Goal: Task Accomplishment & Management: Use online tool/utility

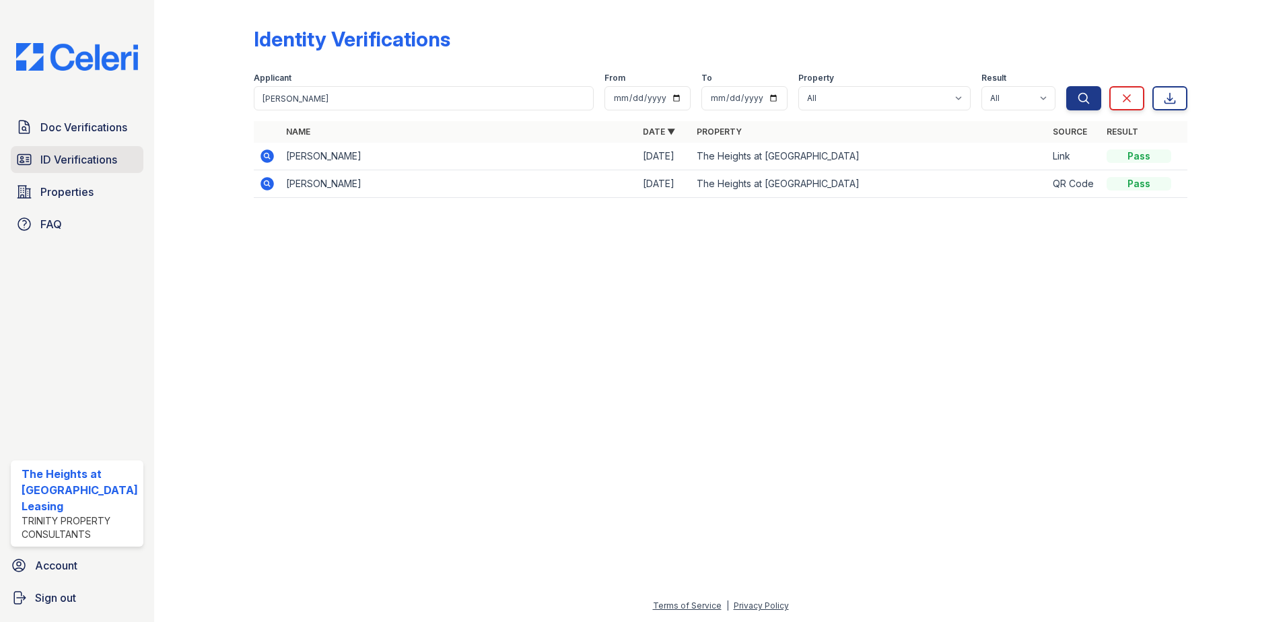
click at [79, 161] on span "ID Verifications" at bounding box center [78, 159] width 77 height 16
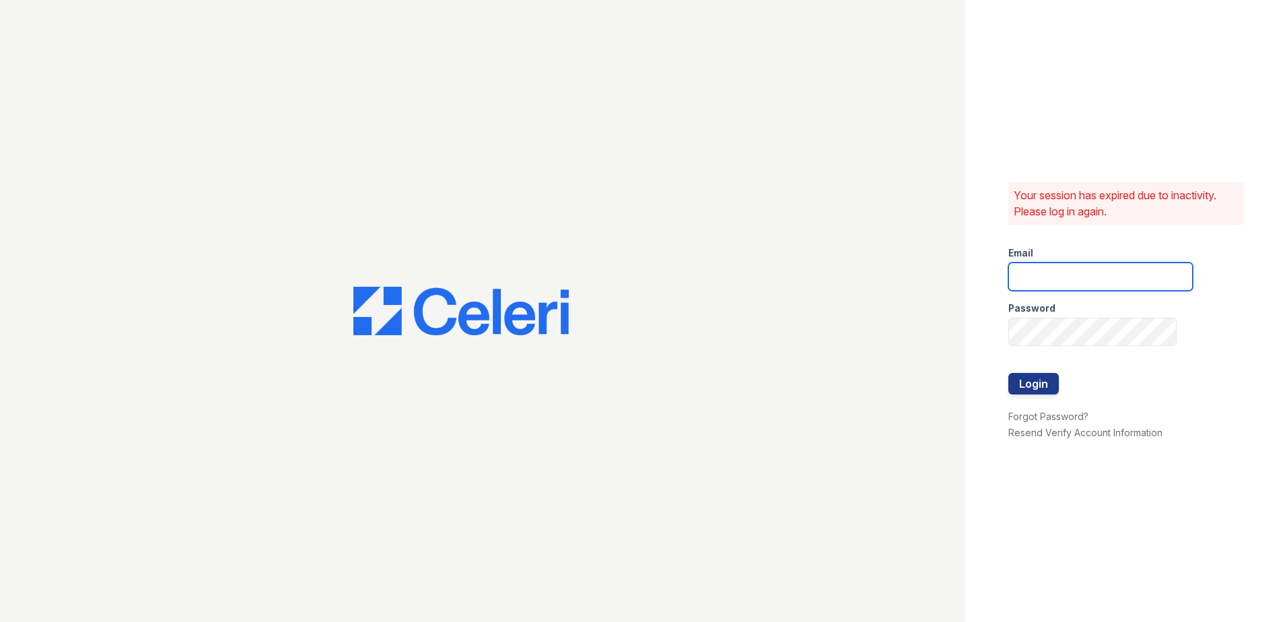
type input "theheightsatdunwoody@trinity-pm.com"
click at [1038, 375] on button "Login" at bounding box center [1034, 384] width 50 height 22
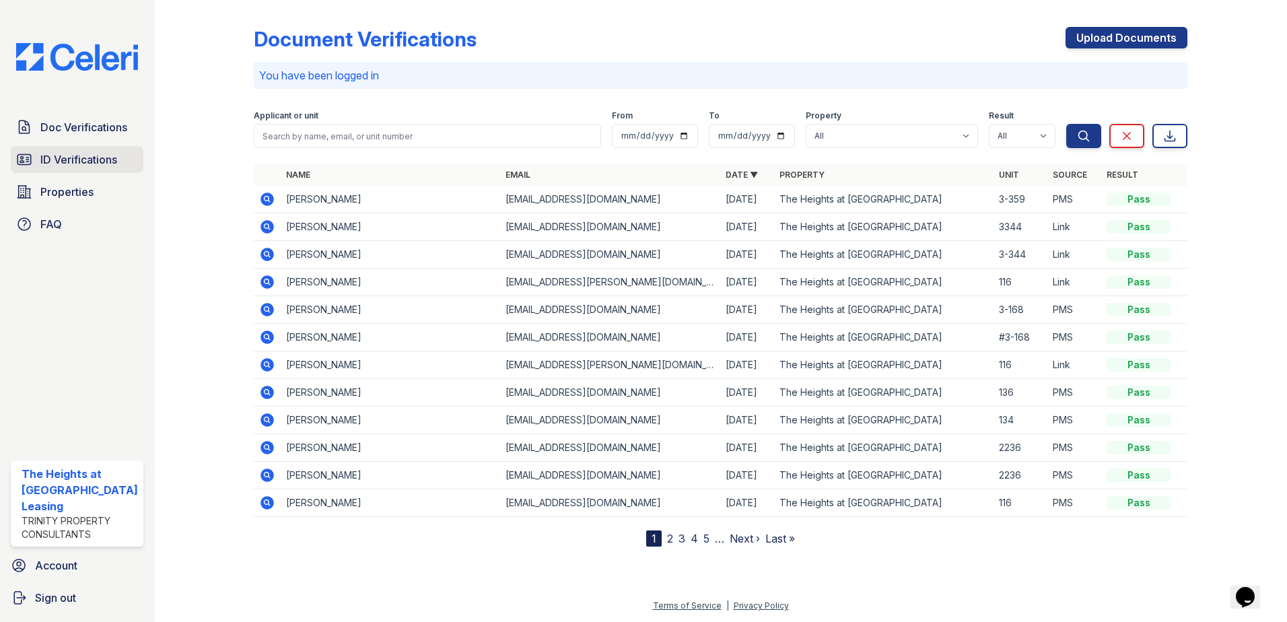
click at [73, 164] on span "ID Verifications" at bounding box center [78, 159] width 77 height 16
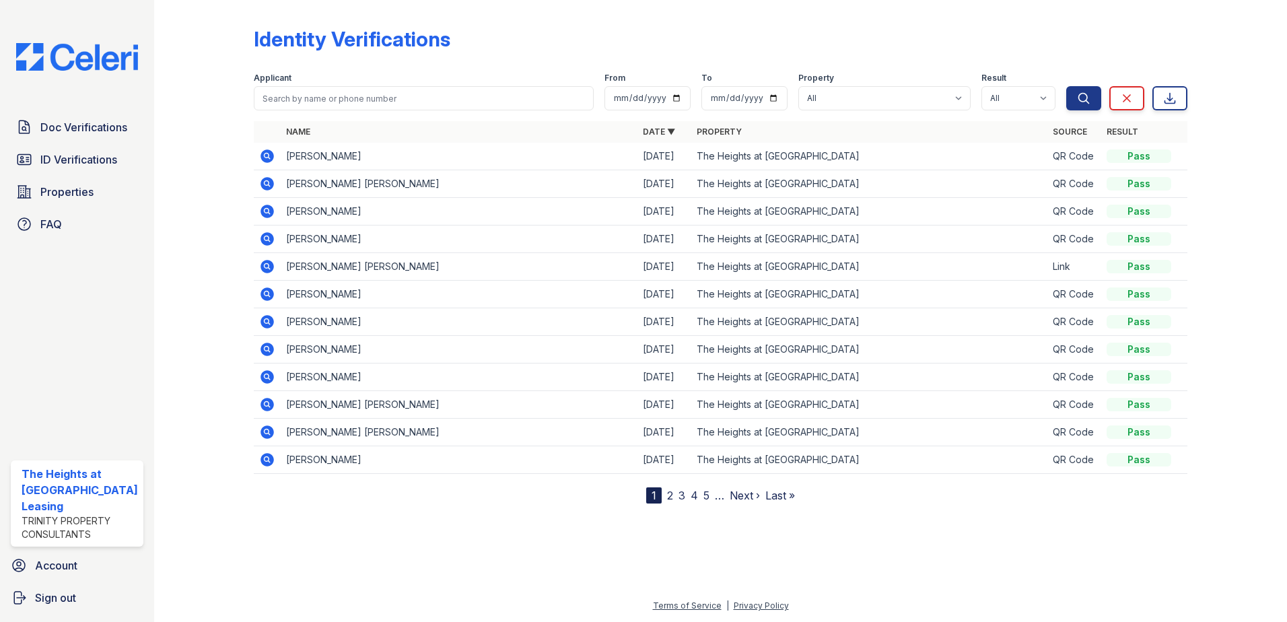
click at [271, 154] on icon at bounding box center [267, 155] width 13 height 13
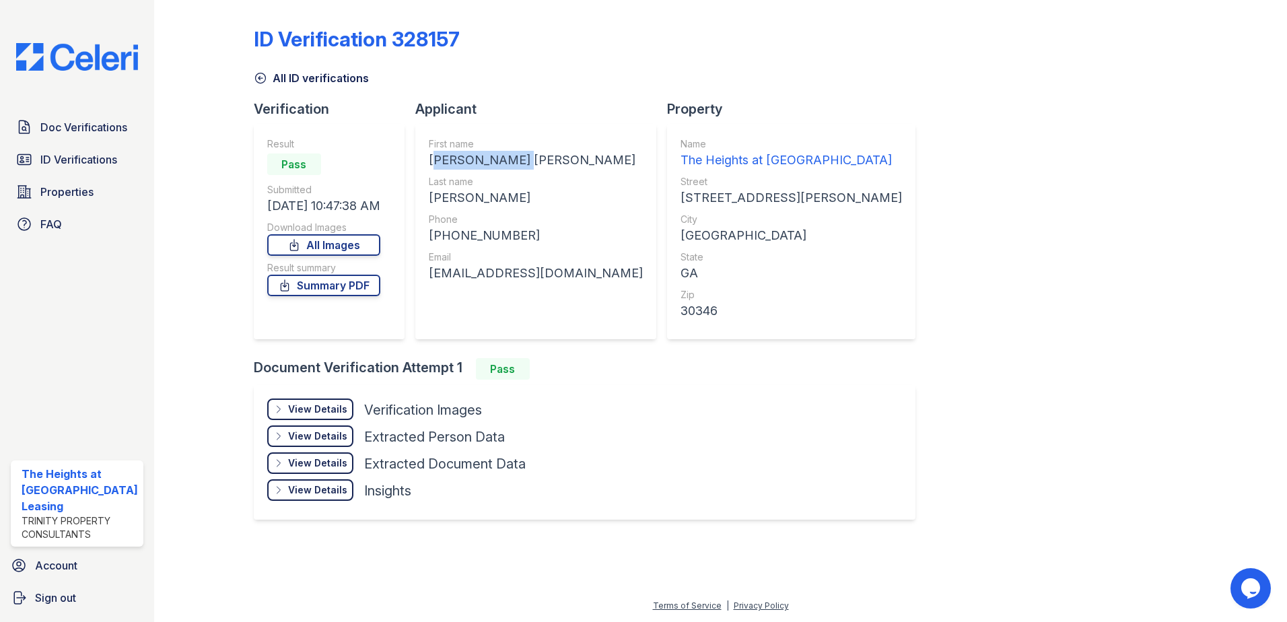
drag, startPoint x: 426, startPoint y: 159, endPoint x: 530, endPoint y: 163, distance: 104.4
click at [530, 163] on div "First name ALICIA NICOLE Last name SHAW Phone +14705953959 Email aliciashaw45@o…" at bounding box center [535, 231] width 241 height 215
copy div "ALICIA NICOLE"
drag, startPoint x: 430, startPoint y: 197, endPoint x: 463, endPoint y: 191, distance: 34.2
click at [463, 191] on div "SHAW" at bounding box center [536, 198] width 214 height 19
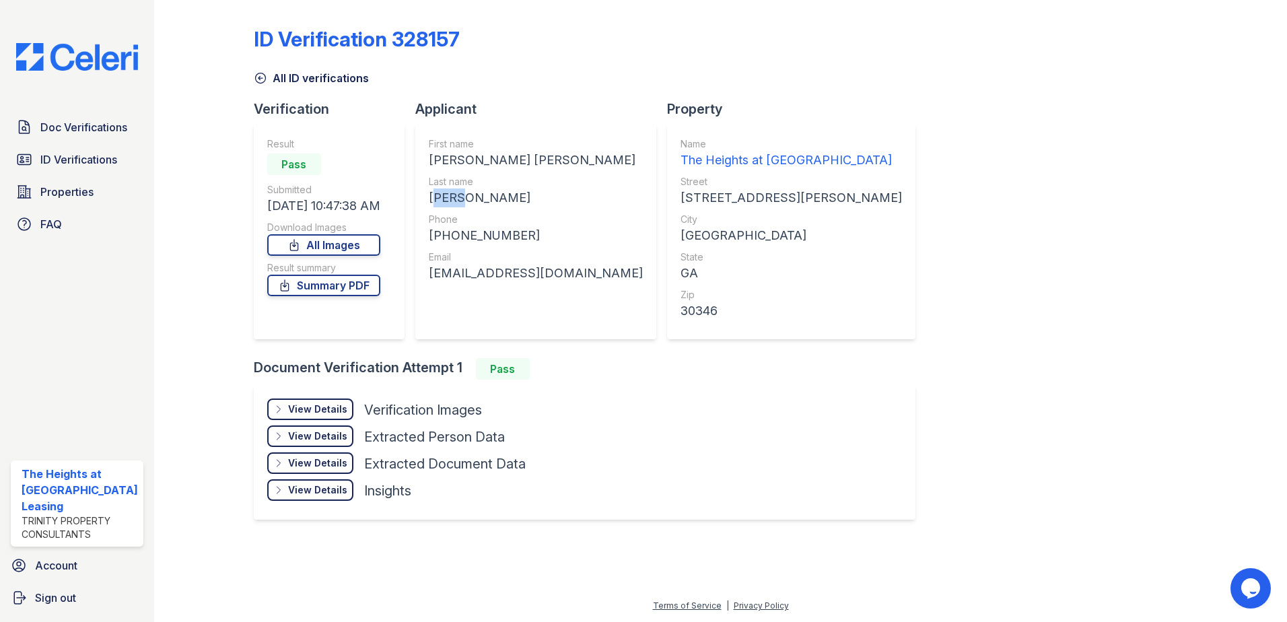
copy div "SHAW"
drag, startPoint x: 439, startPoint y: 238, endPoint x: 516, endPoint y: 228, distance: 77.4
click at [516, 228] on div "+14705953959" at bounding box center [536, 235] width 214 height 19
copy div "14705953959"
drag, startPoint x: 432, startPoint y: 277, endPoint x: 580, endPoint y: 274, distance: 148.1
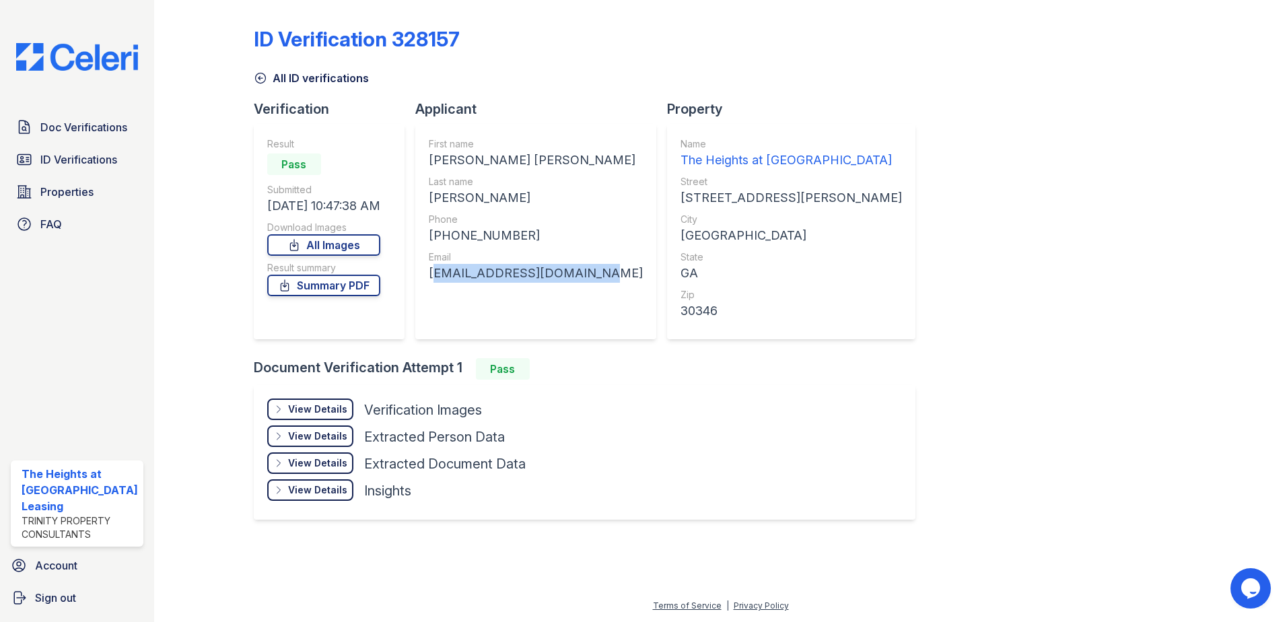
click at [580, 274] on div "aliciashaw45@outlook.com" at bounding box center [536, 273] width 214 height 19
copy div "aliciashaw45@outlook.com"
